Goal: Find specific page/section: Find specific page/section

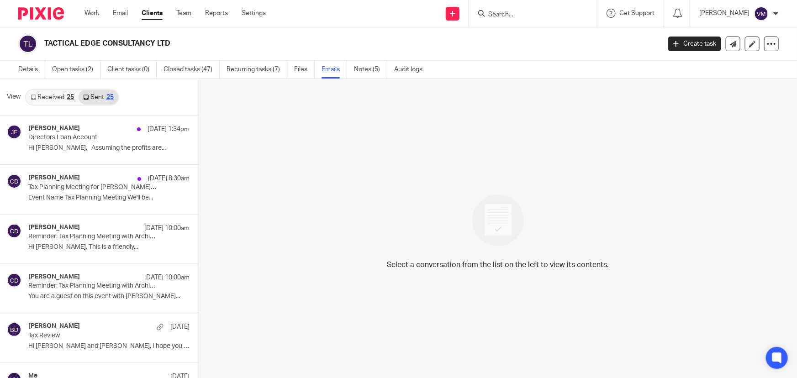
scroll to position [1, 0]
click at [191, 10] on link "Team" at bounding box center [183, 13] width 15 height 9
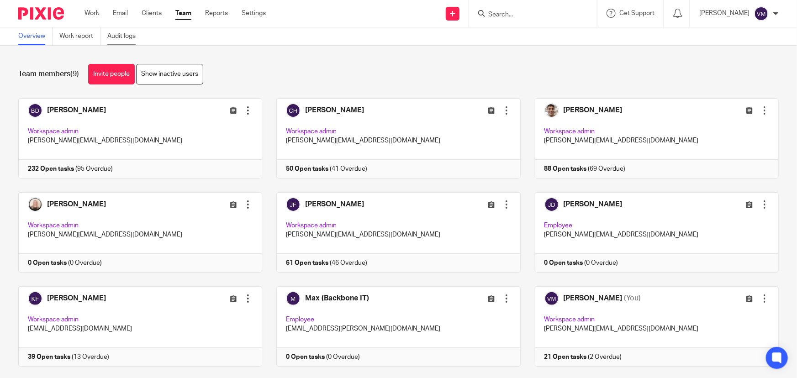
click at [126, 36] on link "Audit logs" at bounding box center [124, 36] width 35 height 18
